Goal: Transaction & Acquisition: Purchase product/service

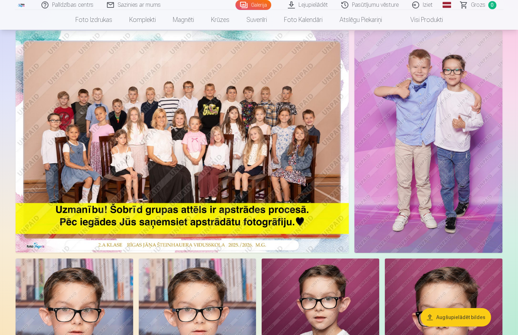
scroll to position [50, 0]
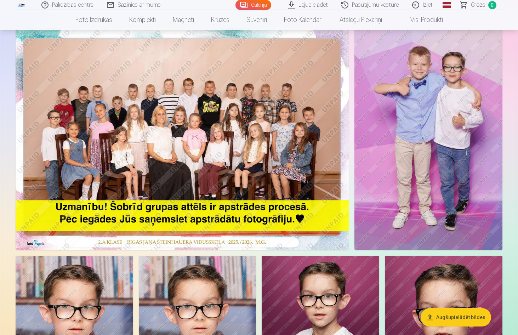
click at [174, 155] on img at bounding box center [182, 139] width 333 height 222
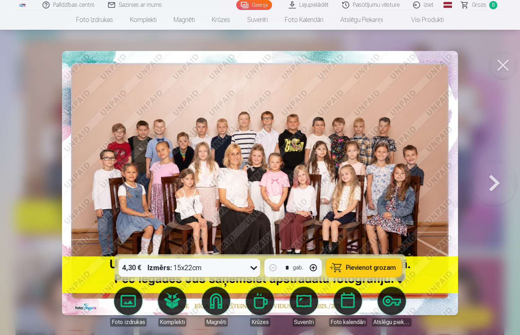
click at [228, 269] on div "4,30 € Izmērs : 15x22cm" at bounding box center [183, 267] width 128 height 18
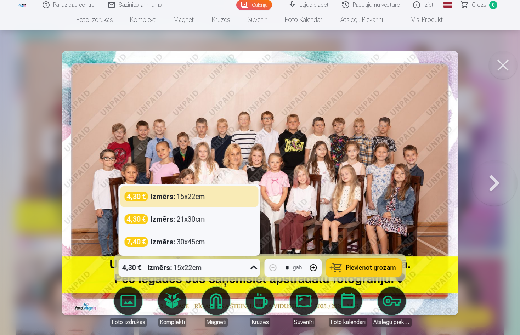
click at [233, 270] on div "4,30 € Izmērs : 15x22cm" at bounding box center [183, 267] width 128 height 18
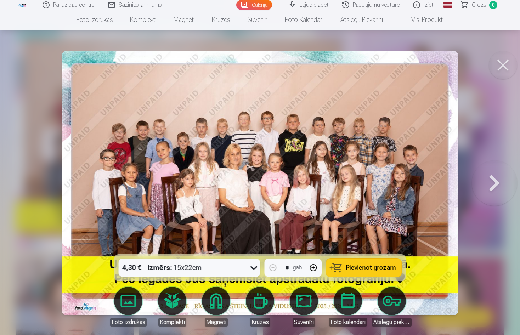
click at [349, 267] on span "Pievienot grozam" at bounding box center [371, 267] width 50 height 6
click at [490, 176] on button at bounding box center [494, 183] width 45 height 128
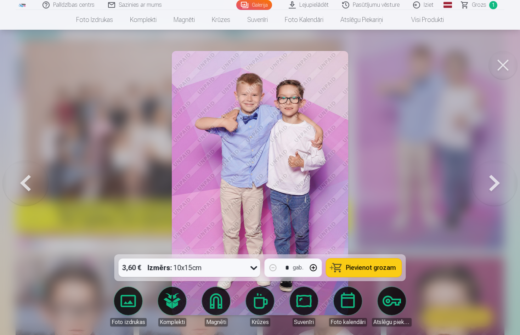
click at [198, 264] on div "Izmērs : 10x15cm" at bounding box center [175, 267] width 54 height 18
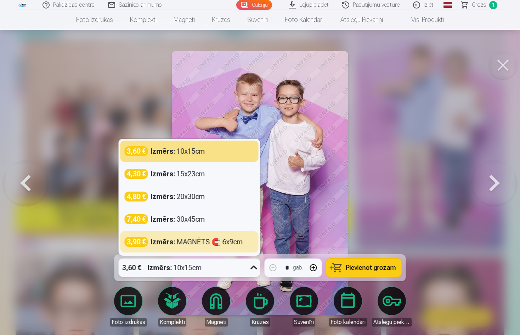
click at [372, 263] on button "Pievienot grozam" at bounding box center [363, 267] width 75 height 18
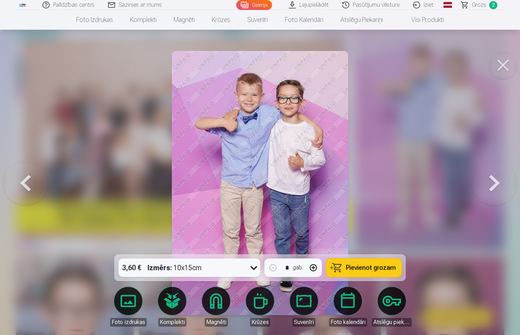
click at [493, 179] on button at bounding box center [494, 183] width 45 height 128
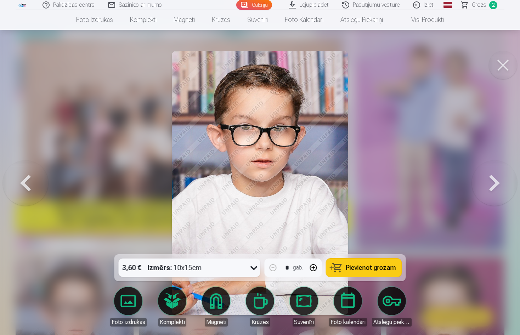
click at [504, 67] on button at bounding box center [503, 65] width 28 height 28
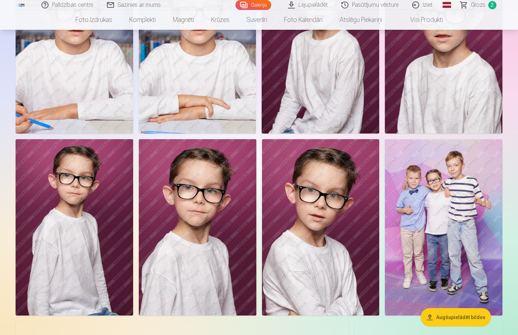
scroll to position [352, 0]
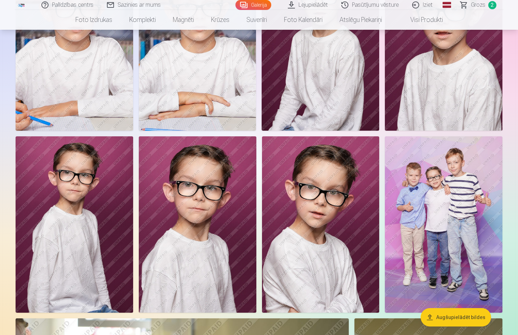
click at [439, 175] on img at bounding box center [444, 224] width 118 height 176
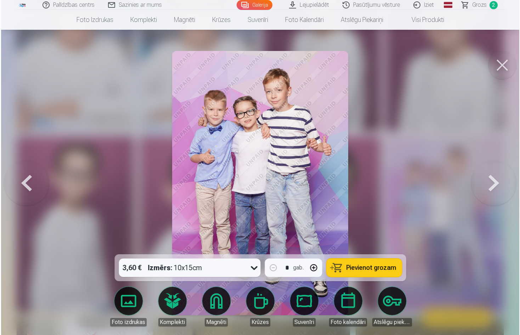
scroll to position [352, 0]
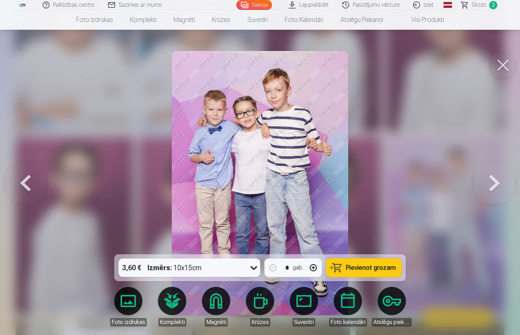
click at [354, 264] on span "Pievienot grozam" at bounding box center [371, 267] width 50 height 6
click at [501, 71] on button at bounding box center [503, 65] width 28 height 28
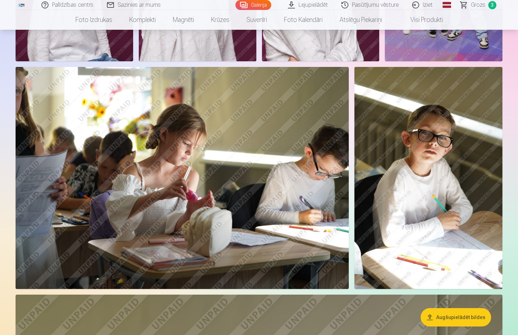
click at [443, 167] on img at bounding box center [428, 178] width 148 height 222
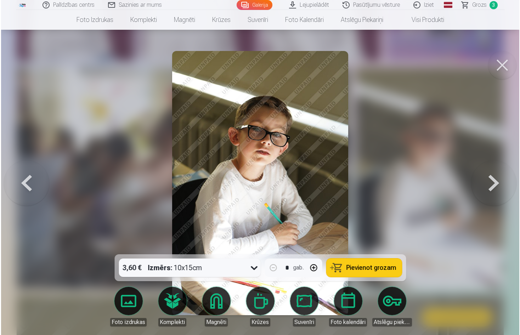
scroll to position [604, 0]
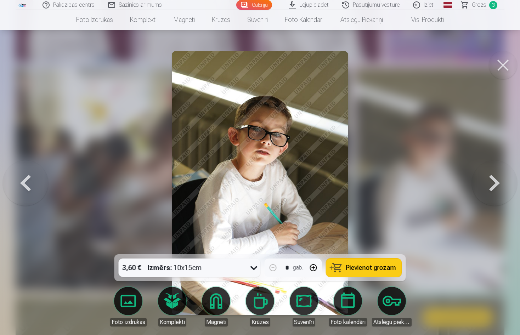
click at [231, 269] on div "3,60 € Izmērs : 10x15cm" at bounding box center [183, 267] width 128 height 18
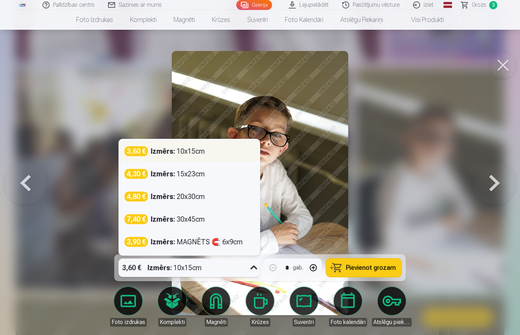
click at [219, 156] on div "3,60 € Izmērs : 10x15cm" at bounding box center [189, 151] width 138 height 21
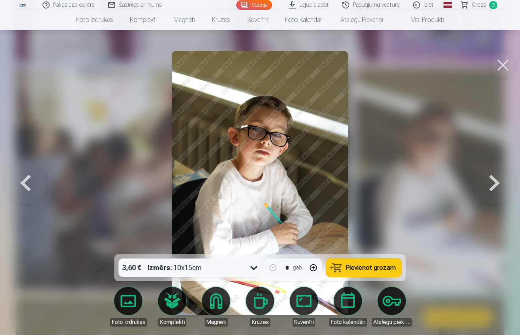
click at [361, 267] on span "Pievienot grozam" at bounding box center [371, 267] width 50 height 6
click at [504, 61] on button at bounding box center [503, 65] width 28 height 28
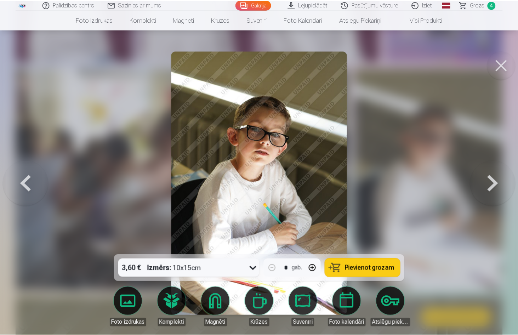
scroll to position [603, 0]
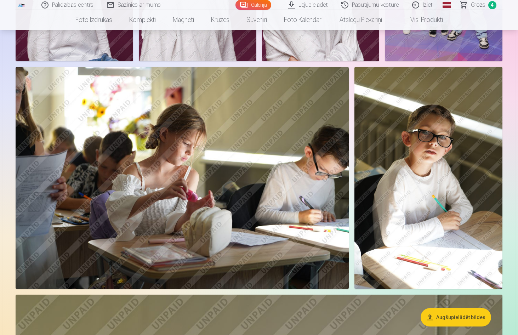
click at [481, 2] on span "Grozs" at bounding box center [478, 5] width 15 height 8
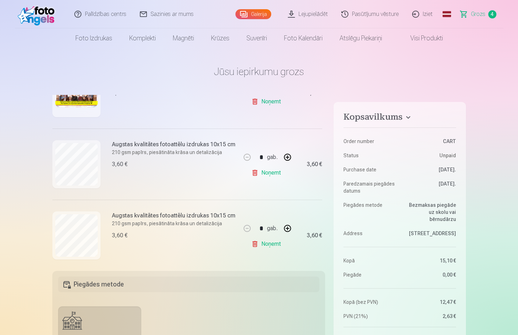
scroll to position [124, 0]
click at [266, 174] on link "Noņemt" at bounding box center [267, 172] width 32 height 14
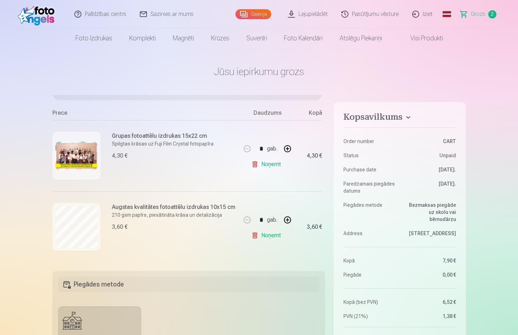
scroll to position [63, 0]
click at [261, 236] on link "Noņemt" at bounding box center [267, 235] width 32 height 14
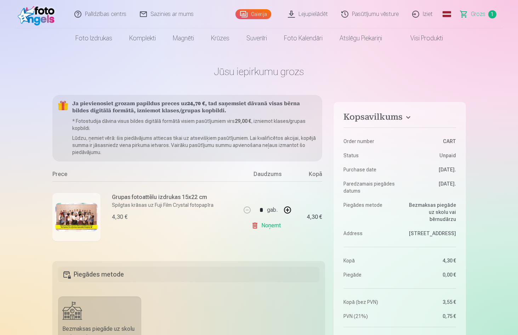
scroll to position [0, 0]
click at [31, 17] on img at bounding box center [38, 14] width 41 height 23
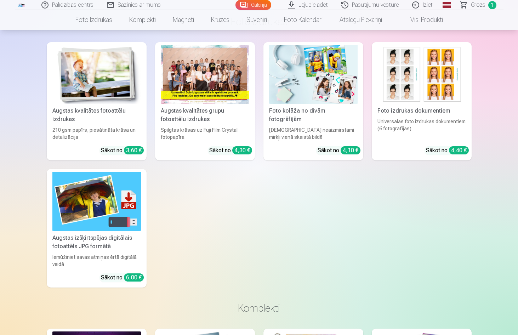
scroll to position [1658, 0]
click at [317, 84] on img at bounding box center [313, 74] width 89 height 59
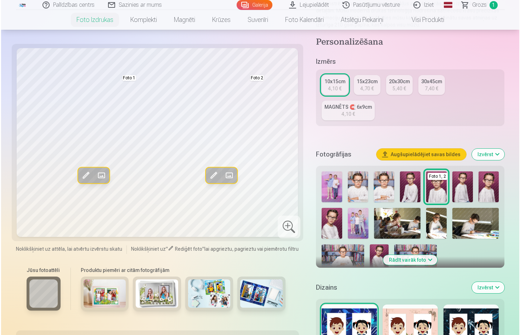
scroll to position [101, 0]
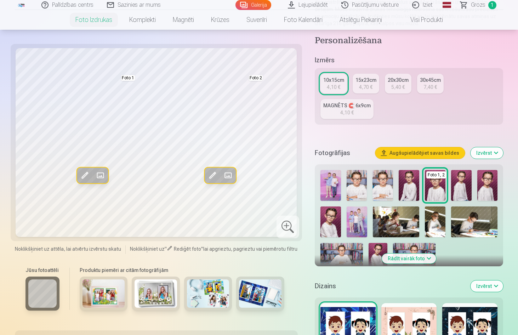
click at [86, 175] on span at bounding box center [84, 175] width 11 height 11
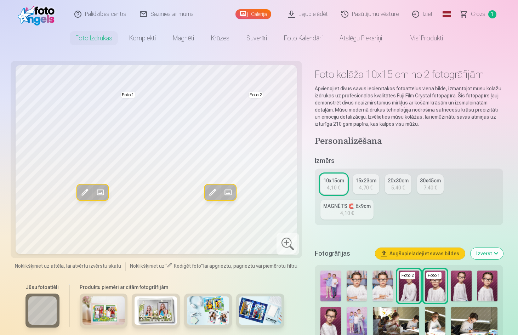
click at [99, 188] on span at bounding box center [100, 192] width 11 height 11
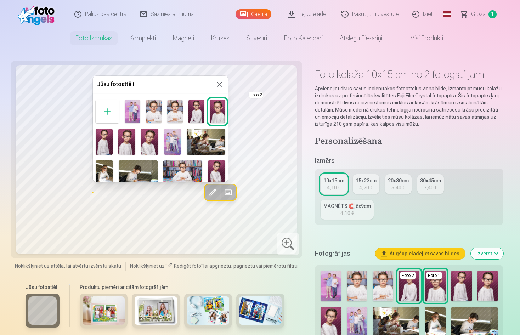
click at [177, 137] on img at bounding box center [172, 141] width 17 height 25
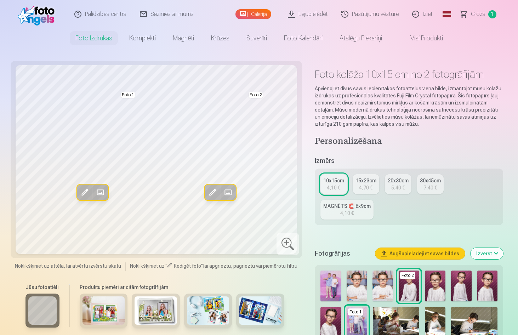
click at [230, 194] on span at bounding box center [227, 192] width 11 height 11
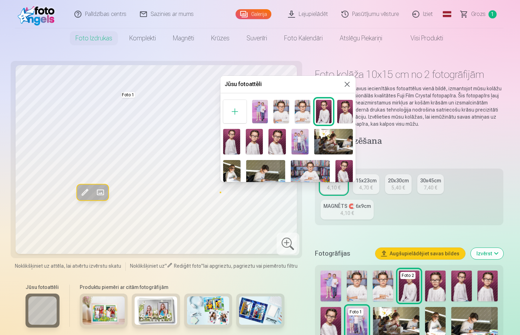
click at [262, 112] on img at bounding box center [260, 111] width 16 height 23
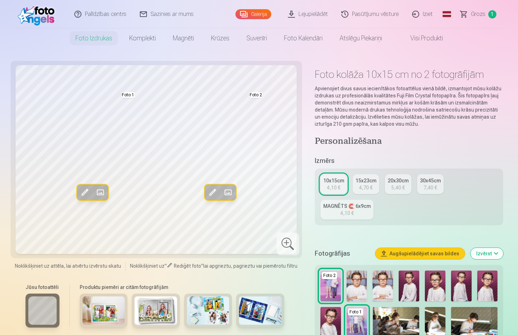
click at [393, 187] on div "5,40 €" at bounding box center [397, 187] width 13 height 7
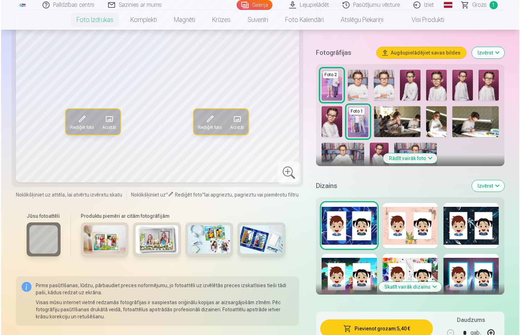
scroll to position [201, 0]
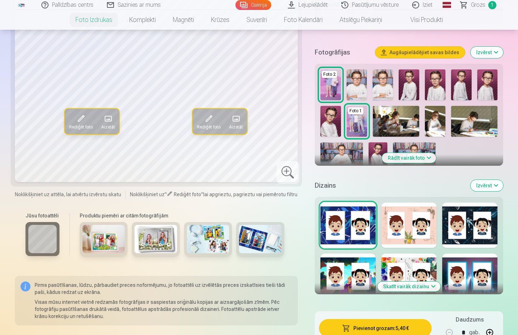
click at [366, 328] on button "Pievienot grozam : 5,40 €" at bounding box center [375, 328] width 113 height 18
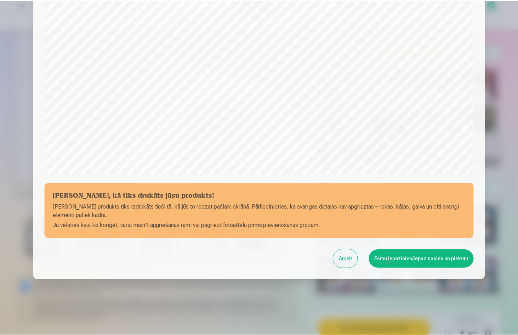
scroll to position [175, 0]
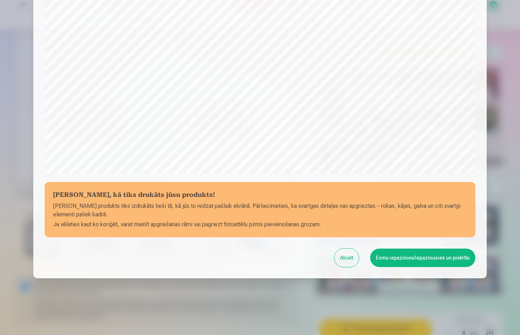
click at [437, 261] on button "Esmu iepazinies/iepazinusies un piekrītu" at bounding box center [422, 258] width 105 height 18
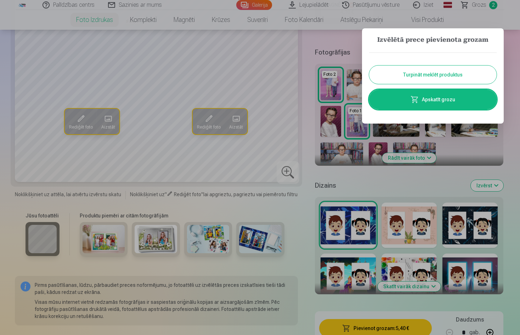
click at [440, 79] on button "Turpināt meklēt produktus" at bounding box center [432, 74] width 127 height 18
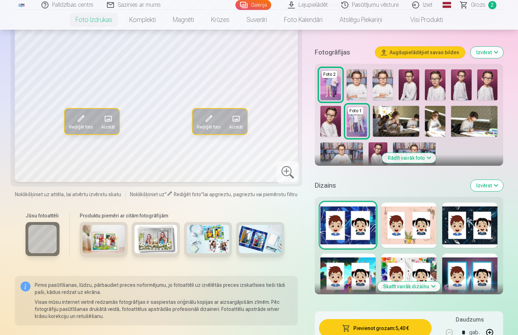
click at [116, 234] on img at bounding box center [103, 239] width 42 height 28
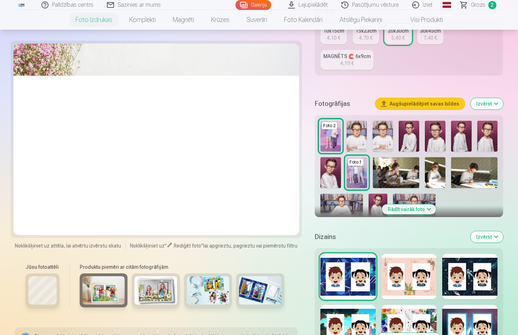
scroll to position [151, 0]
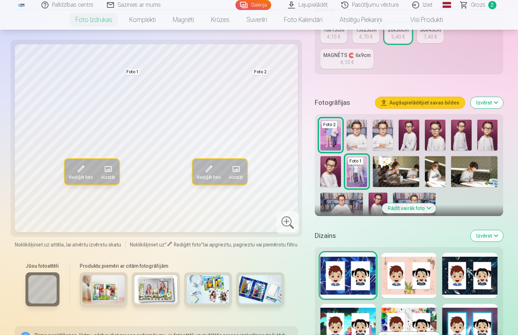
drag, startPoint x: 85, startPoint y: 167, endPoint x: 110, endPoint y: 169, distance: 24.5
click at [110, 169] on div "Rediģēt foto Aizstāt" at bounding box center [91, 171] width 55 height 25
click at [110, 169] on span at bounding box center [107, 168] width 11 height 11
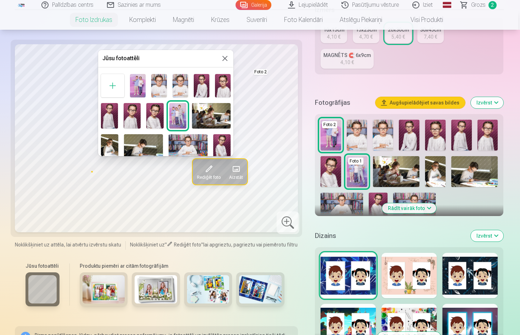
click at [146, 144] on img at bounding box center [143, 147] width 39 height 26
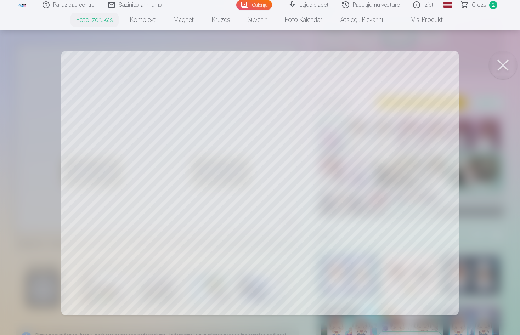
click at [81, 172] on div at bounding box center [260, 167] width 520 height 335
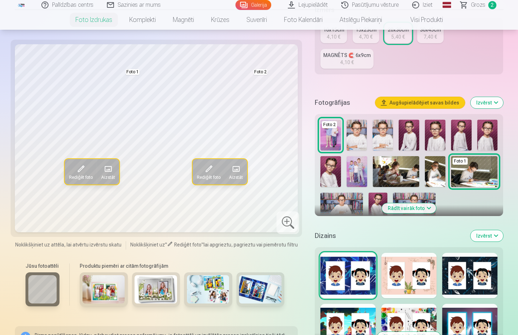
click at [88, 167] on button "Rediģēt foto" at bounding box center [80, 171] width 32 height 25
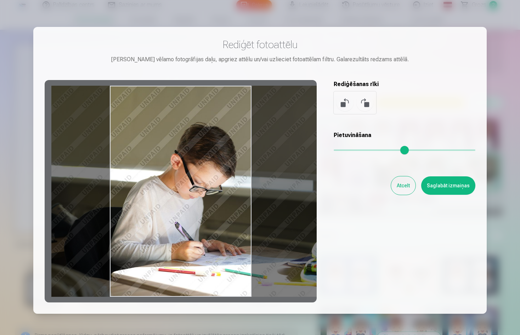
drag, startPoint x: 151, startPoint y: 156, endPoint x: 180, endPoint y: 155, distance: 29.4
click at [180, 155] on div at bounding box center [181, 191] width 272 height 222
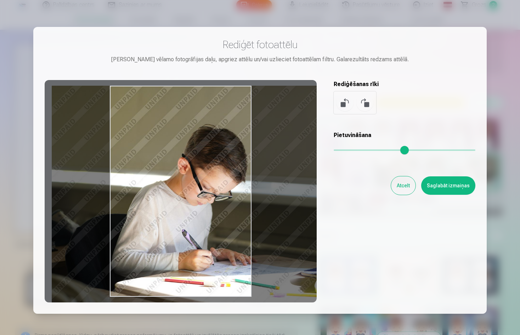
type input "*"
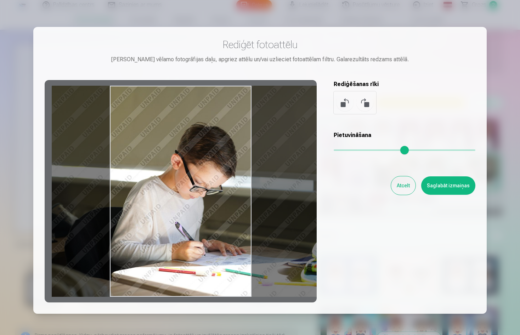
drag, startPoint x: 337, startPoint y: 148, endPoint x: 293, endPoint y: 157, distance: 44.7
click at [333, 151] on input "range" at bounding box center [404, 149] width 142 height 1
click at [452, 179] on button "Saglabāt izmaiņas" at bounding box center [448, 185] width 54 height 18
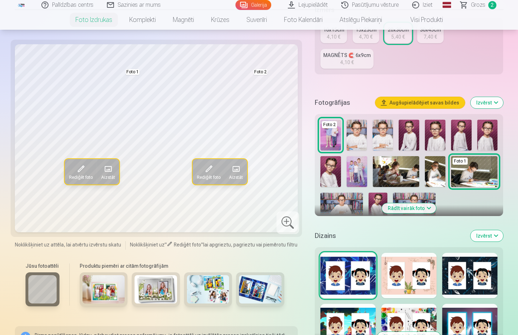
click at [232, 172] on span at bounding box center [235, 168] width 11 height 11
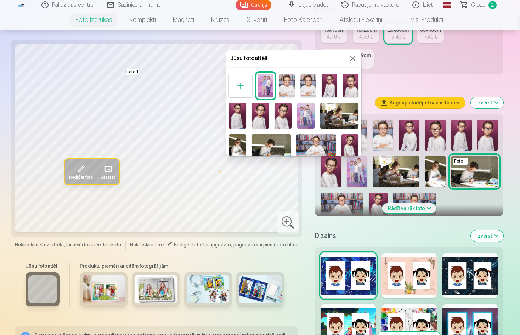
click at [242, 144] on img at bounding box center [237, 147] width 17 height 26
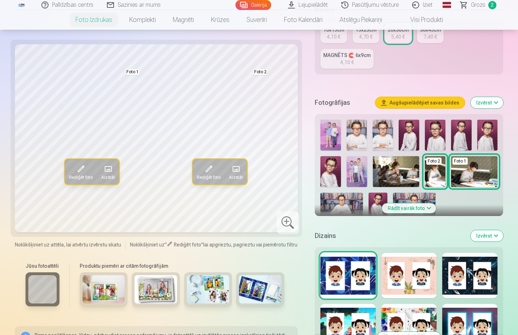
click at [308, 106] on div "Rediģēt foto Aizstāt Foto 1 Rediģēt foto Aizstāt Foto 2 Noklikšķiniet uz attēla…" at bounding box center [259, 158] width 489 height 488
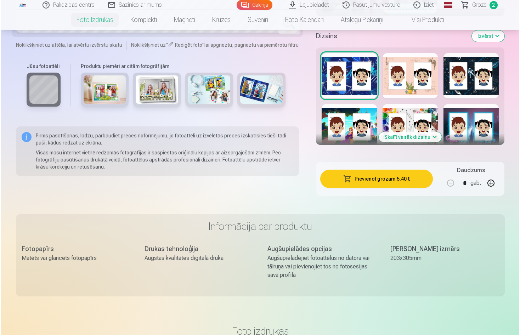
scroll to position [352, 0]
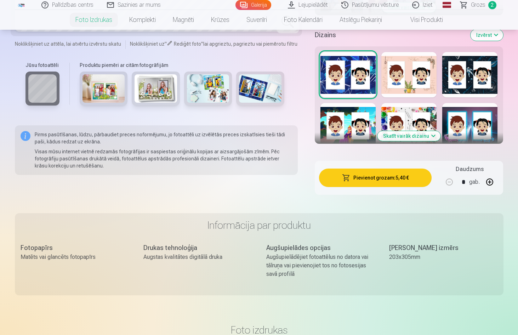
click at [385, 187] on div "Pievienot grozam : 5,40 € Daudzums * gab." at bounding box center [409, 178] width 189 height 34
click at [388, 182] on button "Pievienot grozam : 5,40 €" at bounding box center [375, 178] width 113 height 18
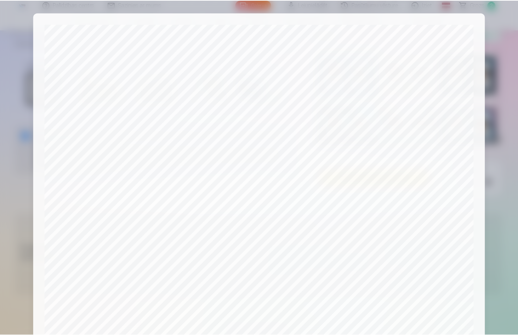
scroll to position [0, 0]
click at [510, 87] on div at bounding box center [260, 167] width 520 height 335
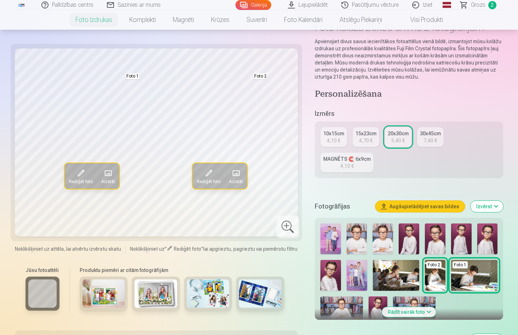
scroll to position [50, 0]
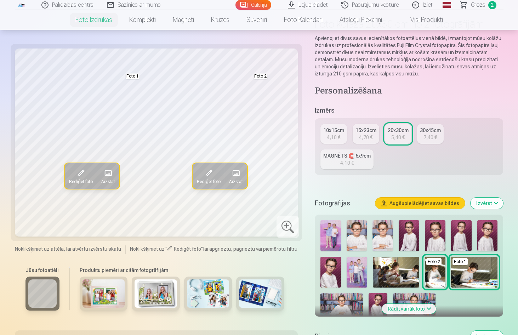
click at [360, 237] on img at bounding box center [357, 235] width 21 height 31
click at [421, 154] on div "10x15cm 4,10 € 15x23cm 4,70 € 20x30cm 5,40 € 30x45cm 7,40 € MAGNĒTS 🧲 6x9cm 4,1…" at bounding box center [409, 146] width 189 height 57
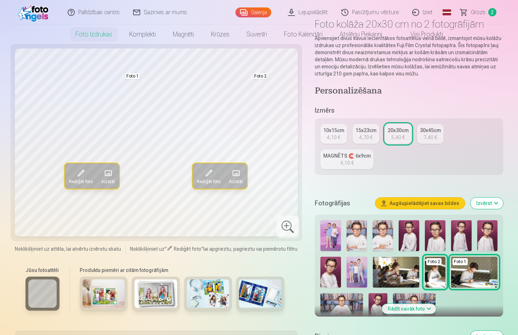
scroll to position [0, 0]
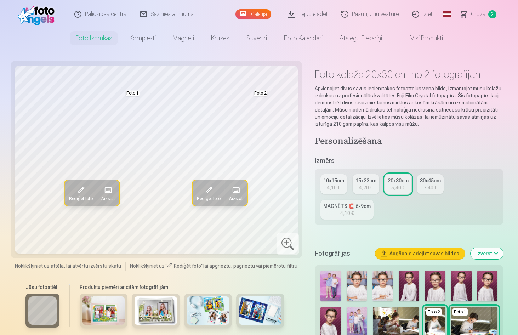
click at [483, 16] on span "Grozs" at bounding box center [478, 14] width 15 height 8
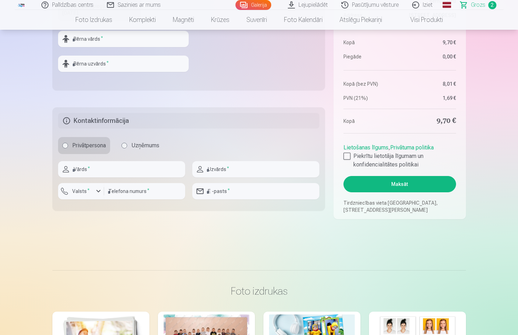
scroll to position [352, 0]
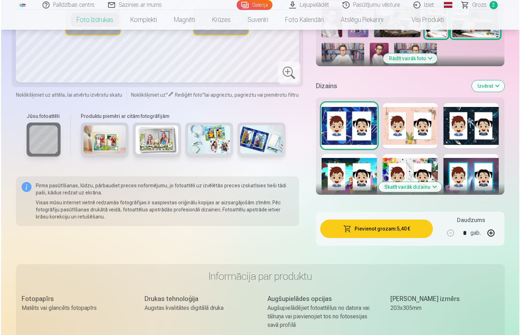
scroll to position [302, 0]
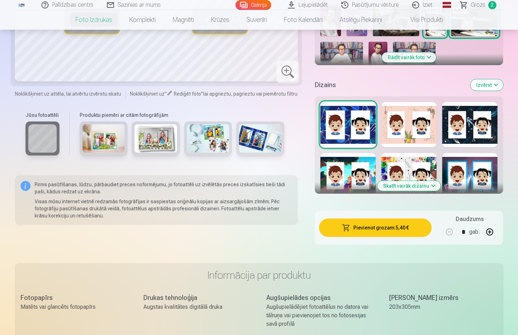
click at [380, 225] on button "Pievienot grozam : 5,40 €" at bounding box center [375, 227] width 113 height 18
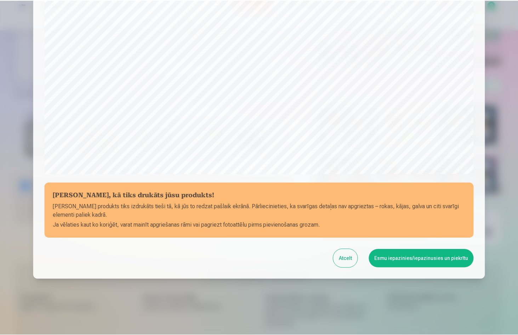
scroll to position [175, 0]
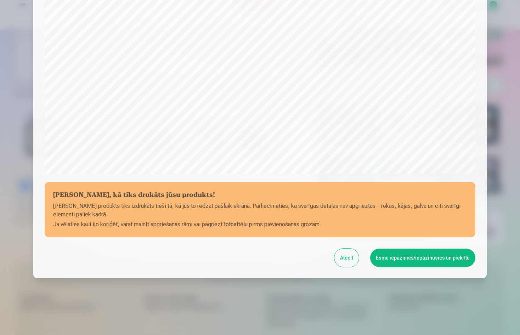
click at [422, 252] on button "Esmu iepazinies/iepazinusies un piekrītu" at bounding box center [422, 258] width 105 height 18
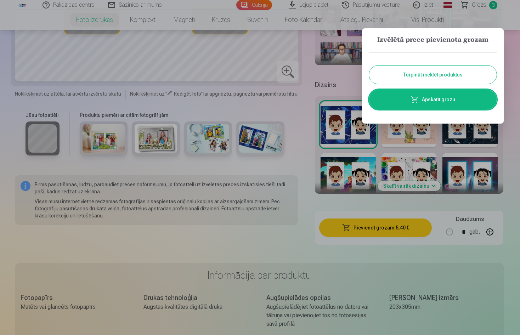
click at [459, 101] on link "Apskatīt grozu" at bounding box center [432, 100] width 127 height 20
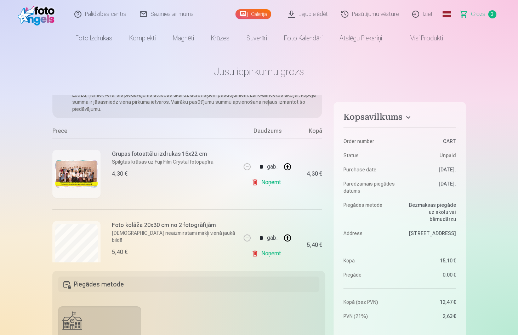
scroll to position [50, 0]
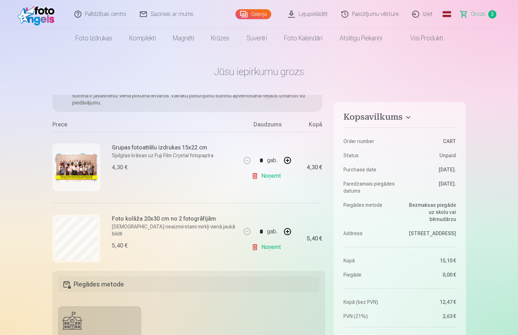
click at [81, 165] on img at bounding box center [76, 167] width 42 height 28
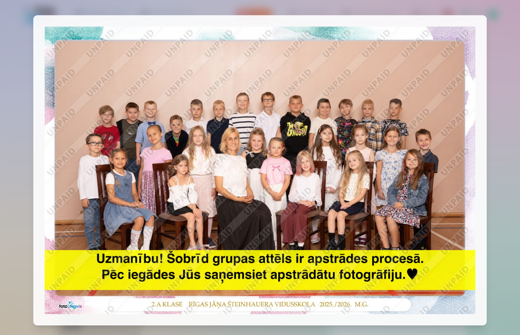
click at [507, 30] on div at bounding box center [260, 167] width 520 height 335
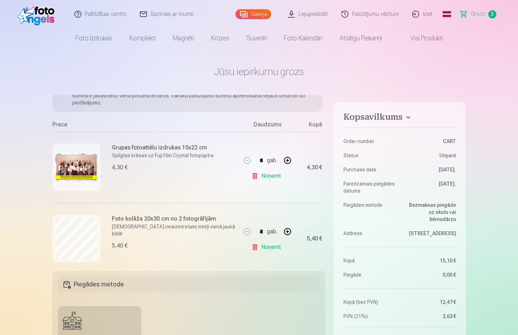
click at [78, 165] on img at bounding box center [76, 167] width 42 height 28
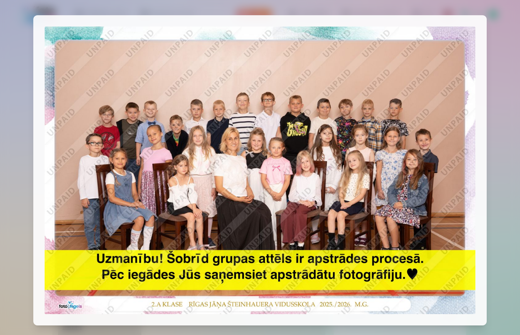
click at [493, 106] on div at bounding box center [260, 167] width 520 height 335
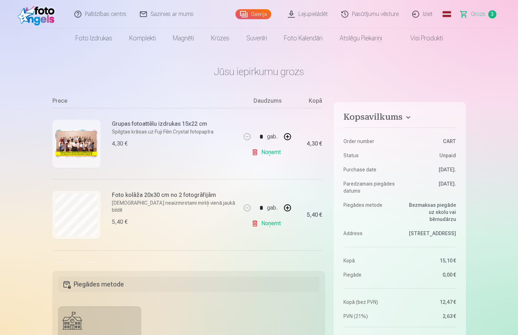
scroll to position [75, 0]
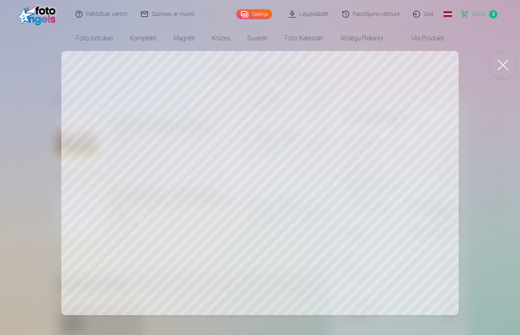
click at [508, 59] on button at bounding box center [503, 65] width 28 height 28
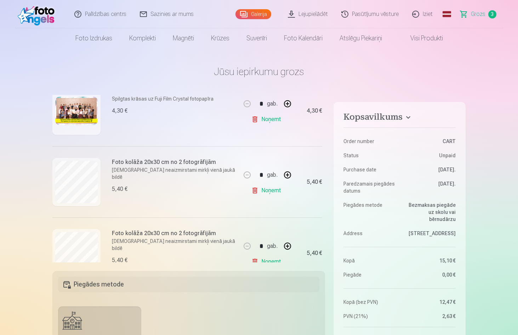
scroll to position [134, 0]
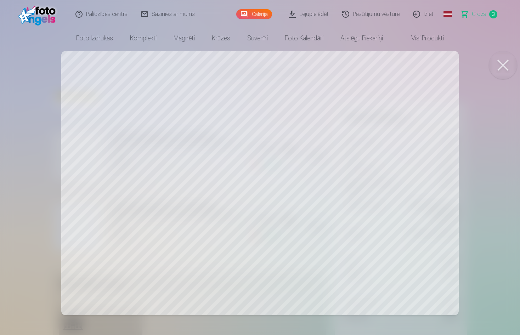
click at [503, 63] on button at bounding box center [503, 65] width 28 height 28
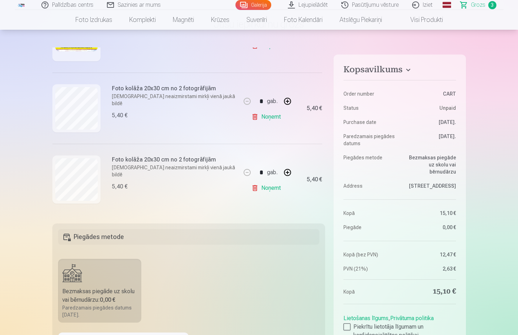
scroll to position [50, 0]
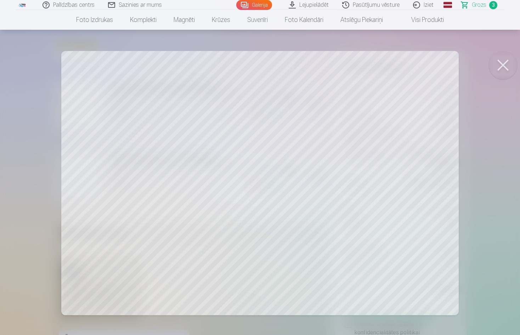
click at [219, 166] on div at bounding box center [260, 167] width 520 height 335
click at [503, 62] on button at bounding box center [503, 65] width 28 height 28
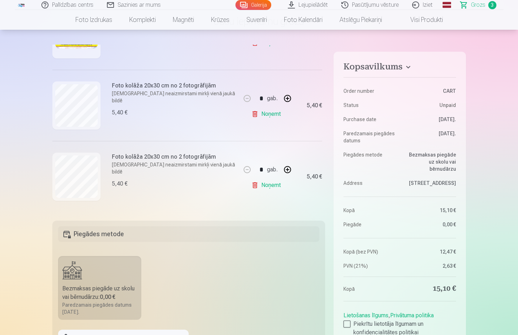
click at [263, 186] on link "Noņemt" at bounding box center [267, 185] width 32 height 14
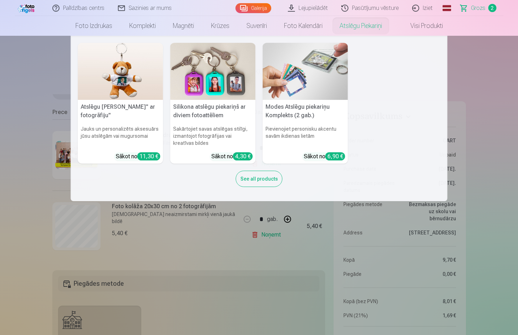
scroll to position [0, 0]
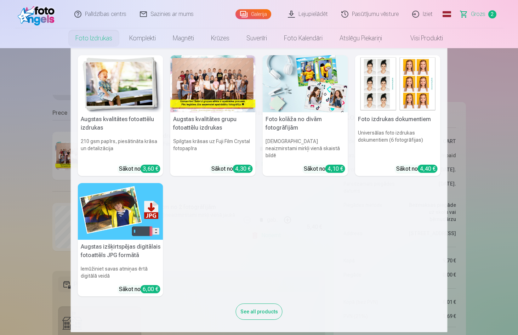
click at [110, 97] on img at bounding box center [120, 83] width 85 height 57
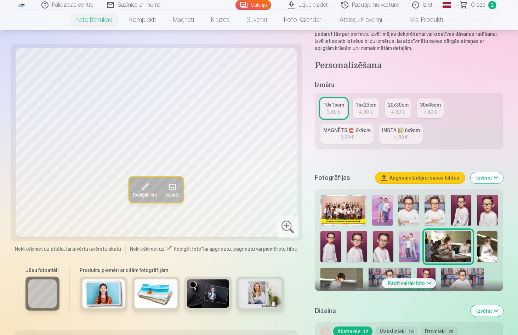
scroll to position [101, 0]
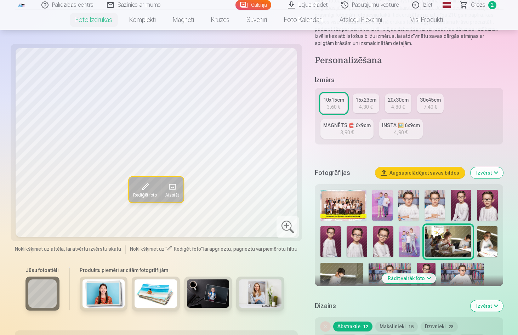
click at [497, 241] on img at bounding box center [487, 241] width 21 height 31
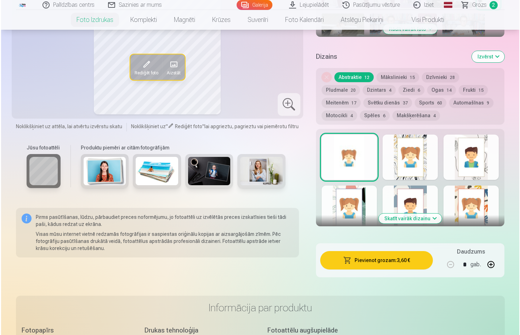
scroll to position [352, 0]
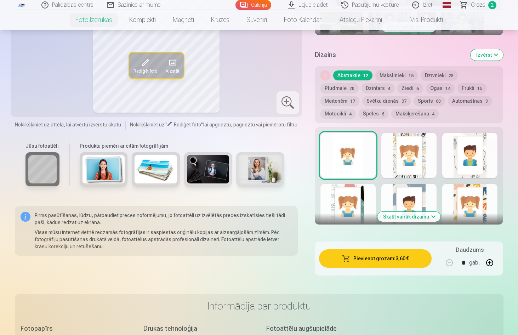
click at [383, 260] on button "Pievienot grozam : 3,60 €" at bounding box center [375, 258] width 113 height 18
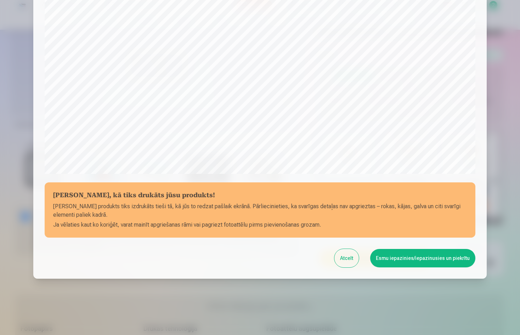
scroll to position [175, 0]
click at [389, 256] on button "Esmu iepazinies/iepazinusies un piekrītu" at bounding box center [422, 258] width 105 height 18
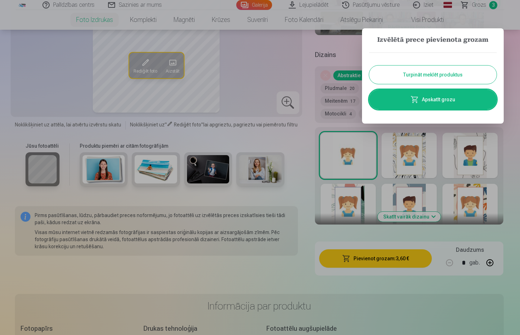
click at [470, 104] on link "Apskatīt grozu" at bounding box center [432, 100] width 127 height 20
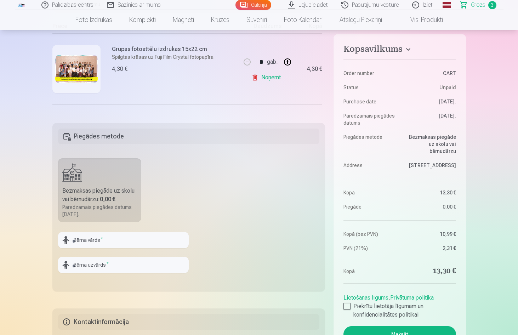
scroll to position [151, 0]
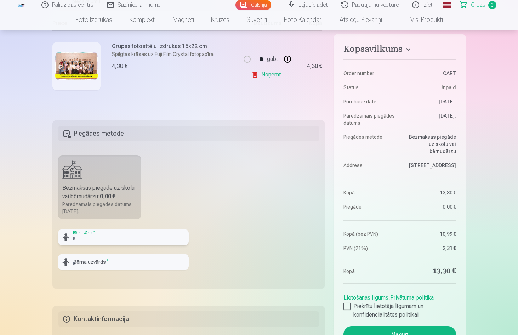
drag, startPoint x: 141, startPoint y: 232, endPoint x: 146, endPoint y: 235, distance: 6.5
click at [141, 232] on input "text" at bounding box center [123, 237] width 131 height 16
type input "******"
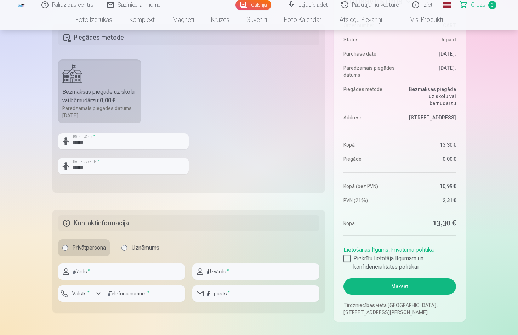
scroll to position [251, 0]
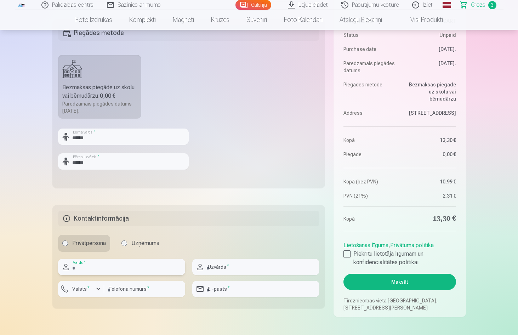
click at [92, 272] on input "text" at bounding box center [121, 267] width 127 height 16
type input "*******"
type input "******"
click at [144, 293] on input "number" at bounding box center [144, 289] width 81 height 16
click at [92, 289] on div "button" at bounding box center [82, 289] width 21 height 7
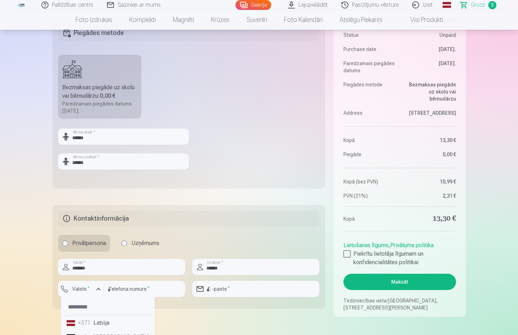
click at [91, 320] on div "+371" at bounding box center [85, 323] width 14 height 8
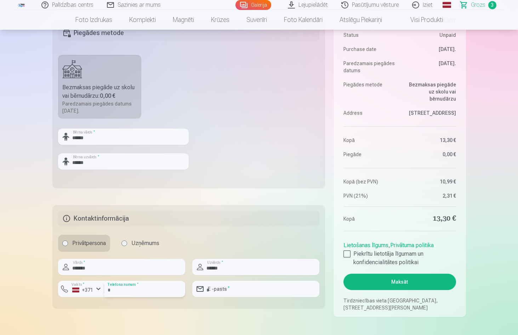
drag, startPoint x: 130, startPoint y: 297, endPoint x: 132, endPoint y: 293, distance: 4.0
click at [130, 296] on input "number" at bounding box center [144, 289] width 81 height 16
type input "********"
click at [276, 291] on input "email" at bounding box center [255, 289] width 127 height 16
type input "**********"
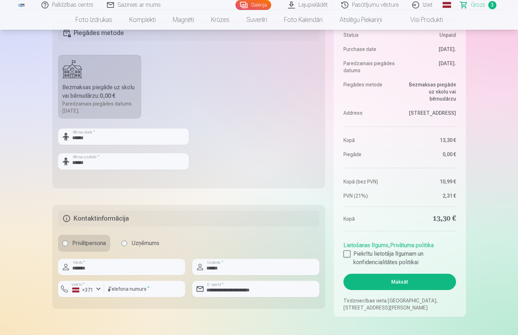
click at [302, 199] on div "Kopsavilkums Order number CART Status Unpaid Purchase date 9.09.2025. Paredzama…" at bounding box center [259, 80] width 414 height 473
click at [345, 254] on div at bounding box center [346, 253] width 7 height 7
click at [414, 287] on button "Maksāt" at bounding box center [399, 282] width 112 height 16
